Goal: Navigation & Orientation: Understand site structure

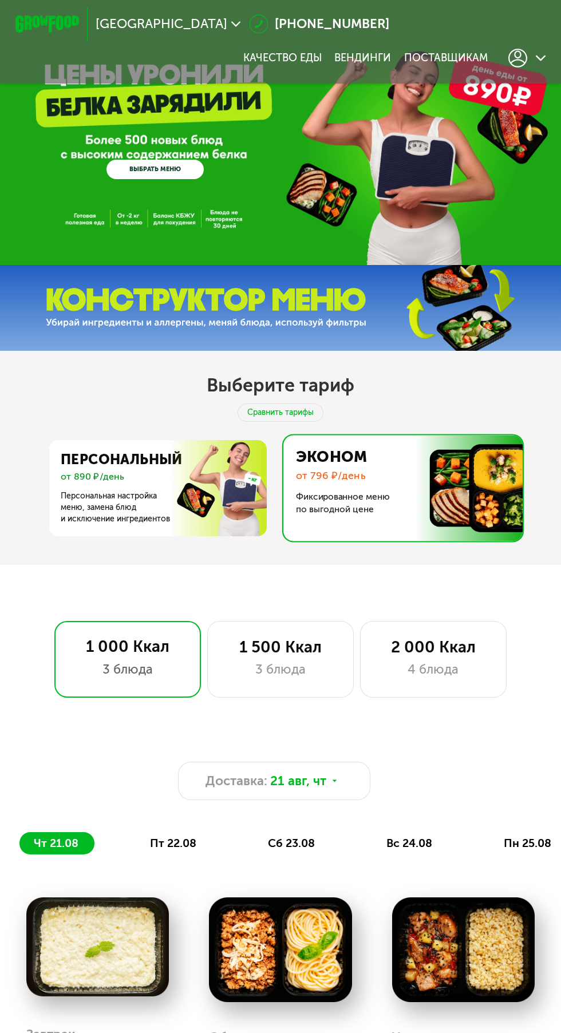
click at [508, 54] on div at bounding box center [526, 58] width 37 height 19
click at [508, 51] on div at bounding box center [526, 58] width 37 height 19
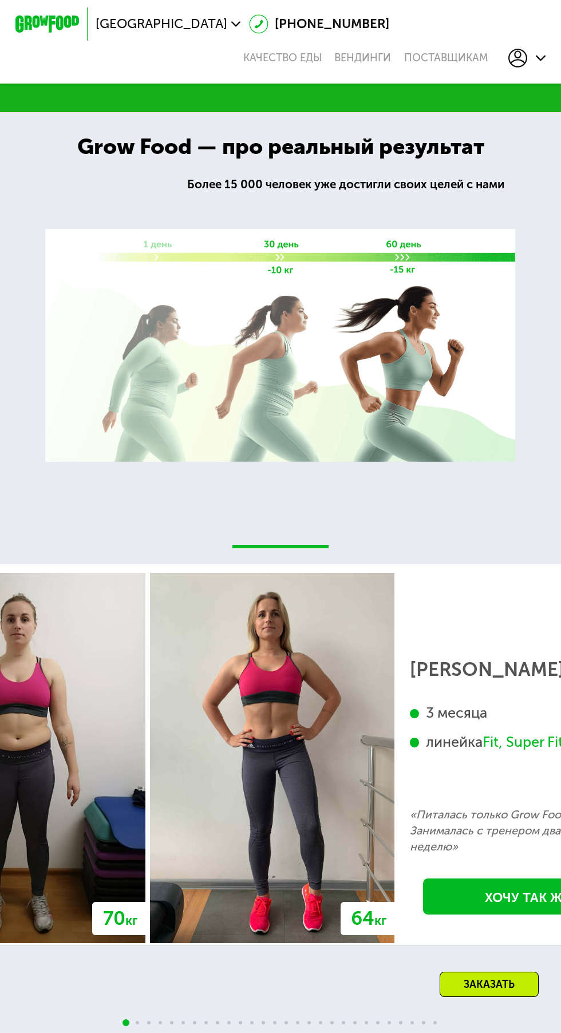
scroll to position [1887, 0]
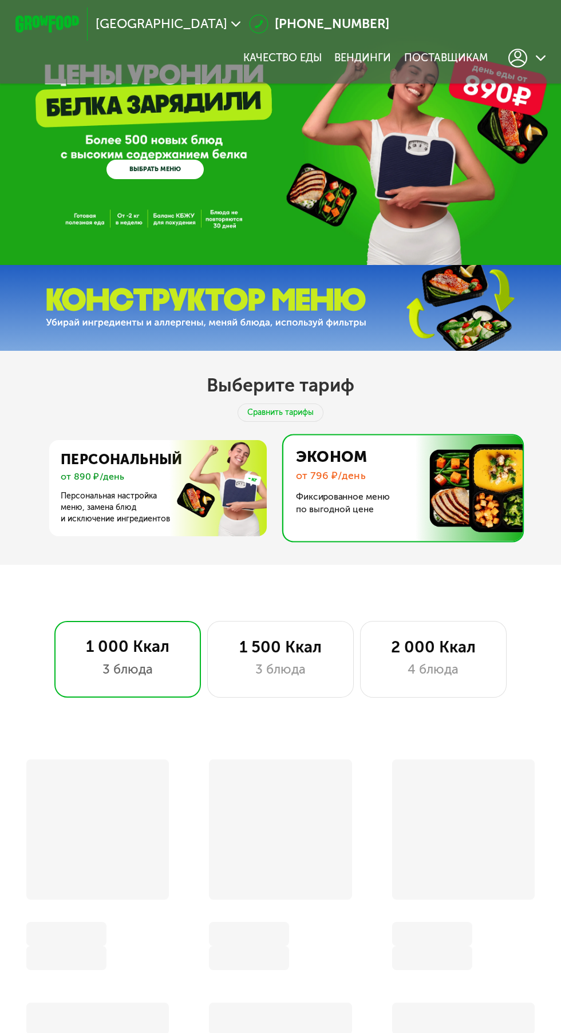
click at [508, 58] on icon at bounding box center [517, 58] width 19 height 19
